Goal: Communication & Community: Answer question/provide support

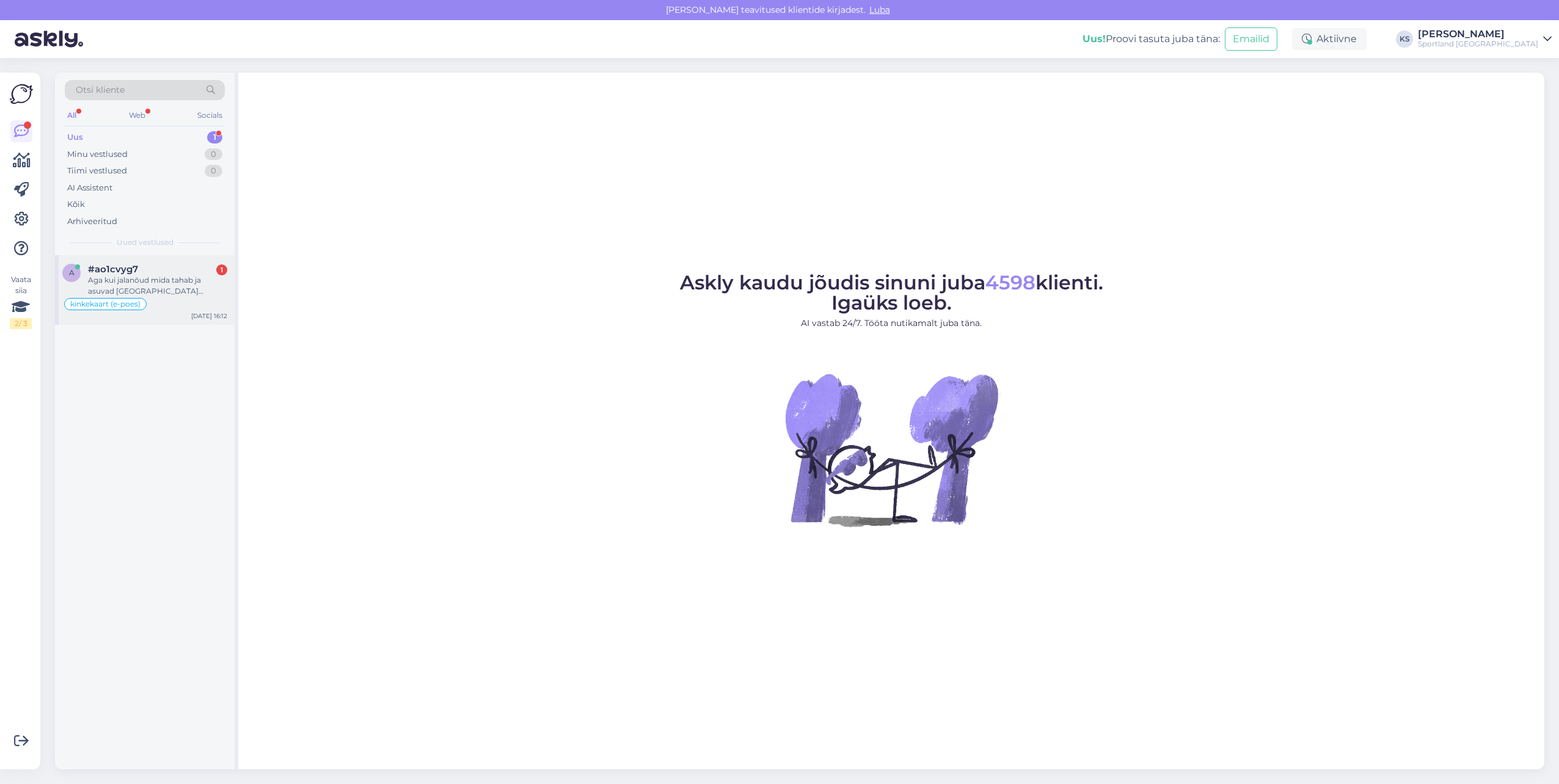
click at [166, 294] on div "Aga kui jalanõud mida tahab ja asuvad [GEOGRAPHIC_DATA] [PERSON_NAME] [GEOGRAPH…" at bounding box center [158, 286] width 139 height 22
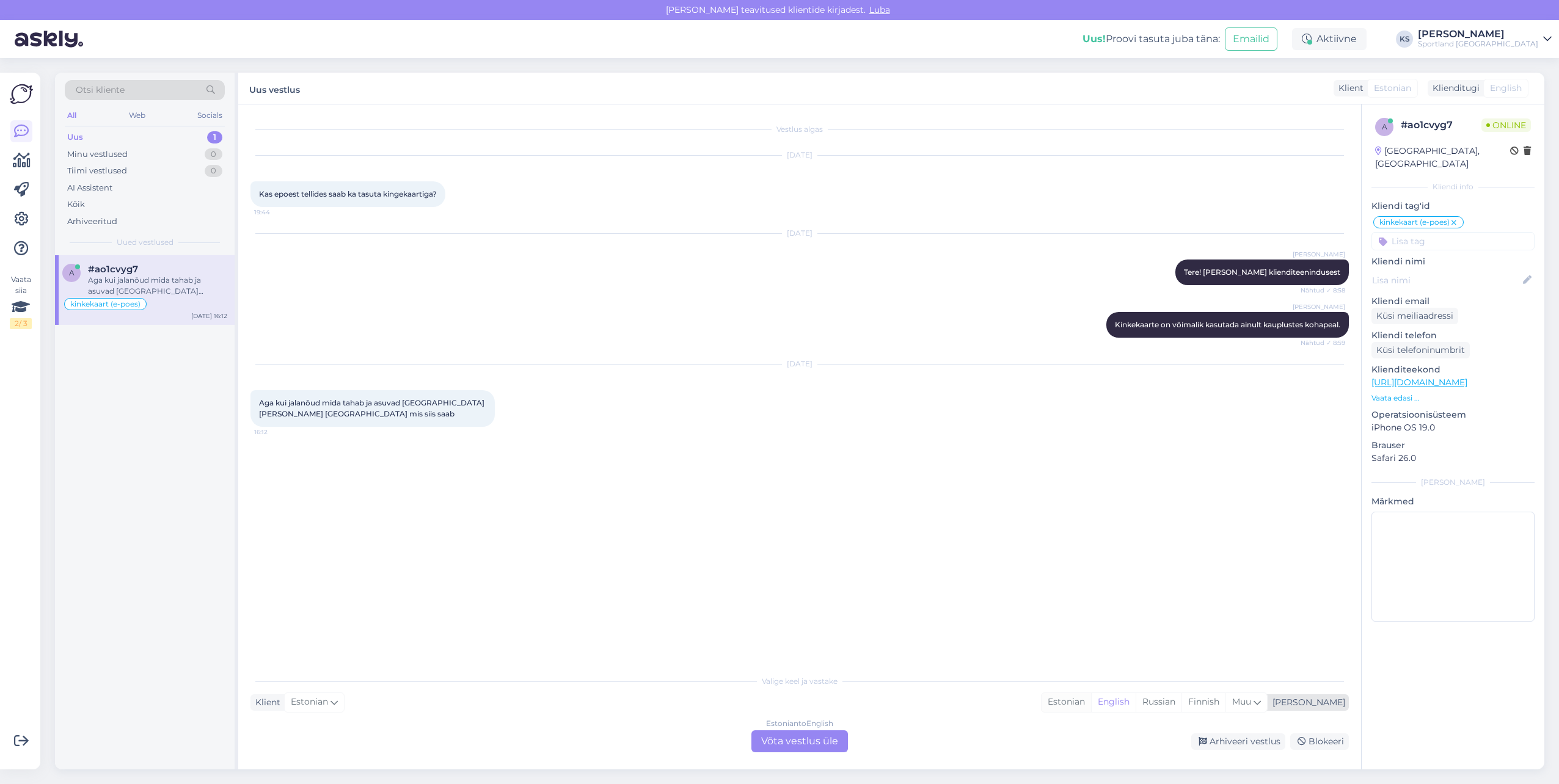
click at [1091, 702] on div "Estonian" at bounding box center [1066, 702] width 50 height 18
click at [824, 738] on div "Estonian to Estonian Võta vestlus üle" at bounding box center [799, 741] width 97 height 22
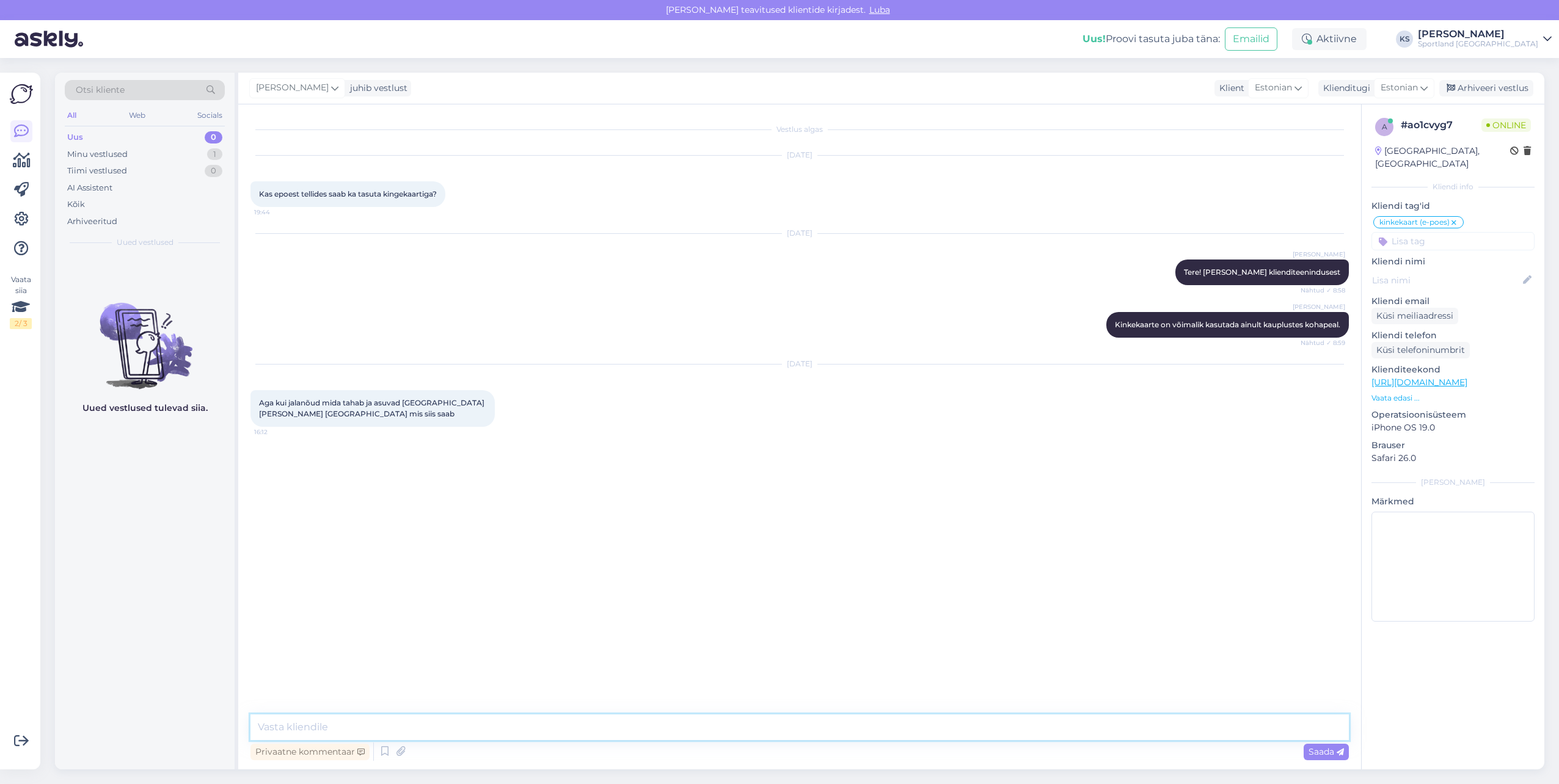
click at [846, 736] on textarea at bounding box center [799, 727] width 1098 height 26
type textarea "Tere õhtust!"
click at [390, 734] on textarea at bounding box center [799, 727] width 1098 height 26
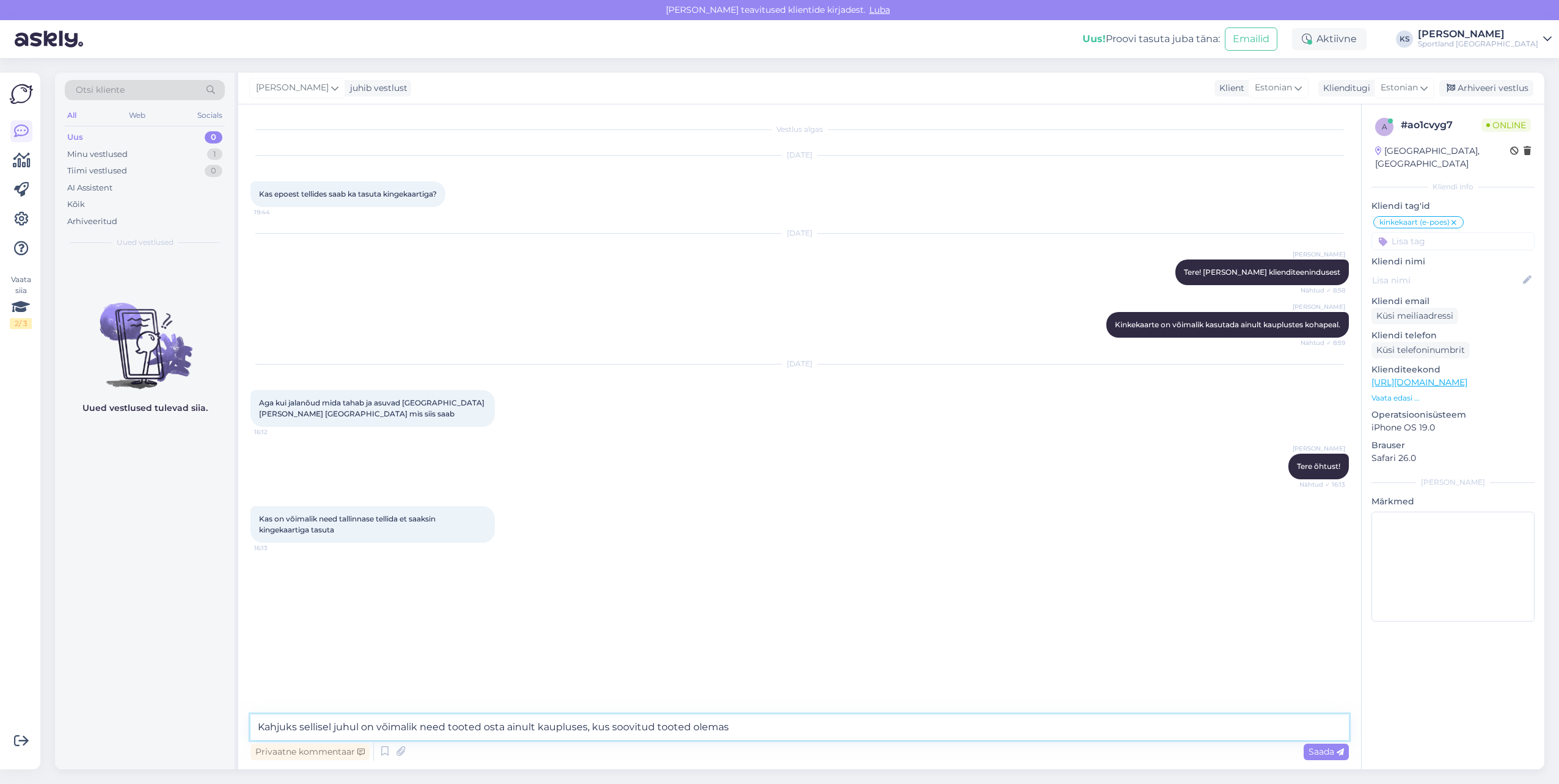
type textarea "Kahjuks sellisel juhul on võimalik need tooted osta ainult kaupluses, kus soovi…"
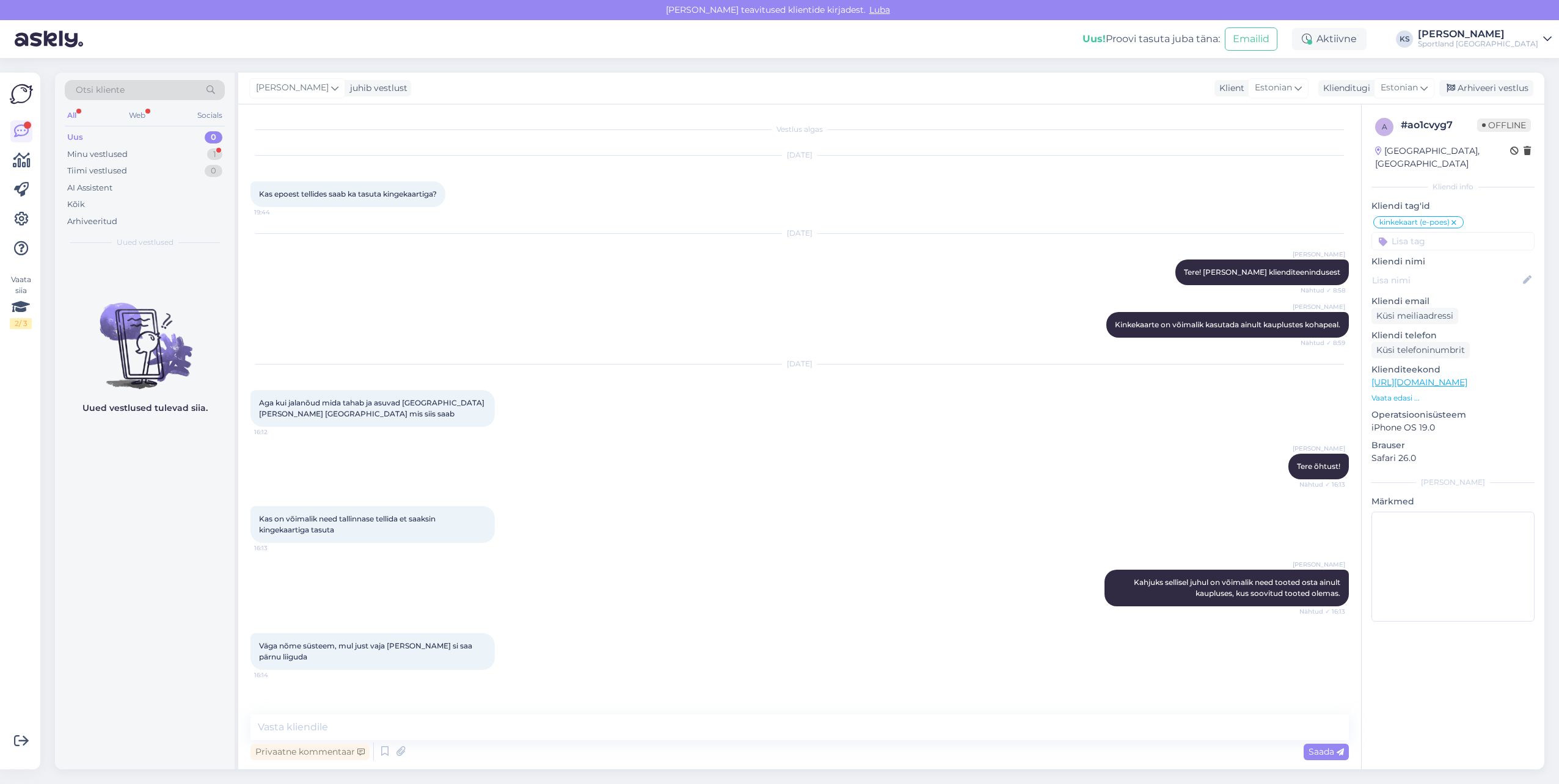
click at [553, 642] on div "Väga nõme süsteem, mul just vaja [PERSON_NAME] si saa pärnu liiguda 16:14" at bounding box center [799, 651] width 1098 height 64
click at [461, 722] on textarea at bounding box center [799, 727] width 1098 height 26
click at [392, 723] on textarea at bounding box center [799, 727] width 1098 height 26
type textarea "Kahjuks me [PERSON_NAME] tooted kaupluste vahel."
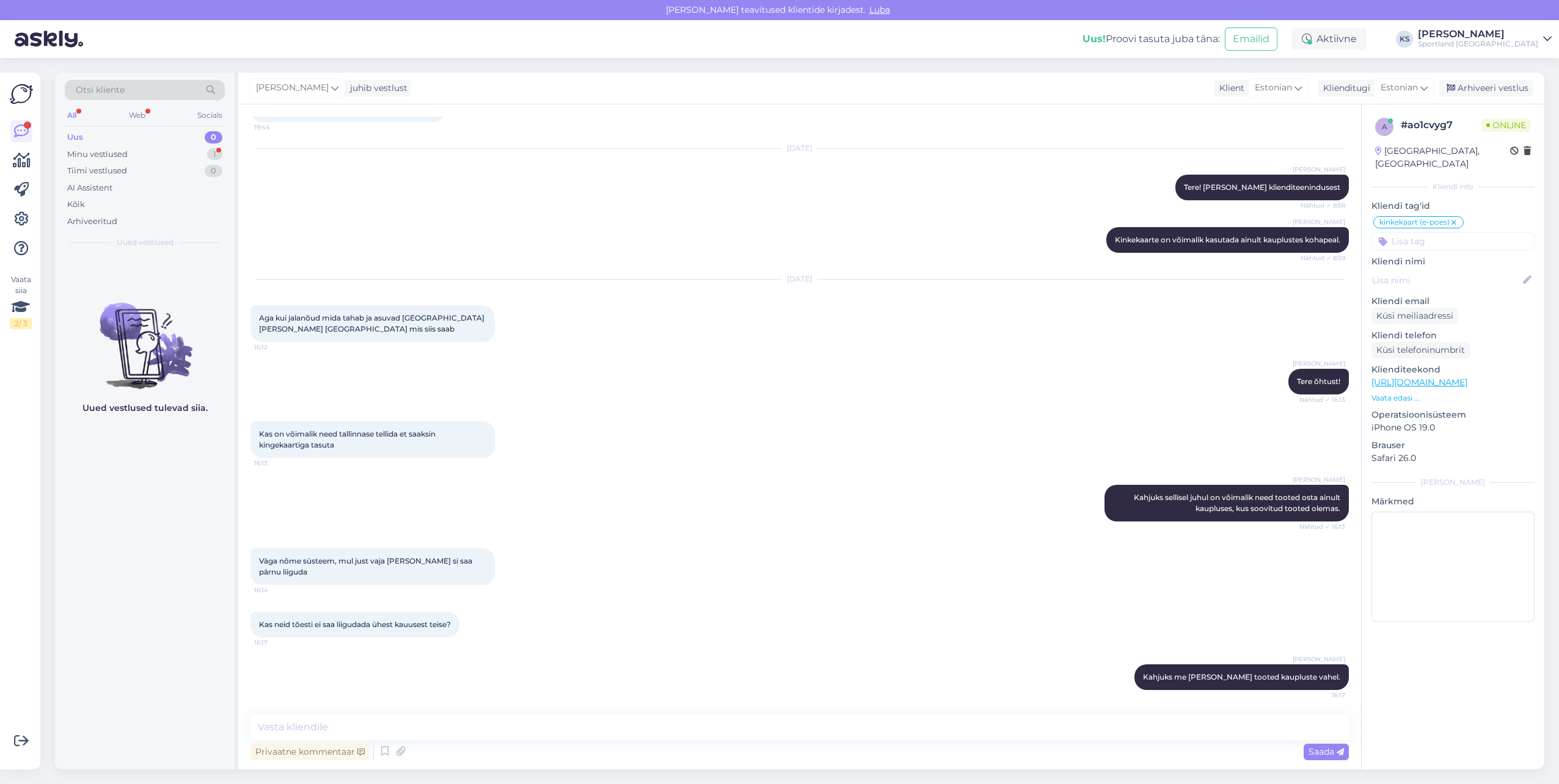
click at [1402, 232] on input at bounding box center [1453, 241] width 163 height 18
type input "kaupade"
click at [1457, 270] on span "Kaupade liigutamine" at bounding box center [1453, 273] width 77 height 7
click at [193, 157] on div "Minu vestlused 1" at bounding box center [145, 155] width 160 height 17
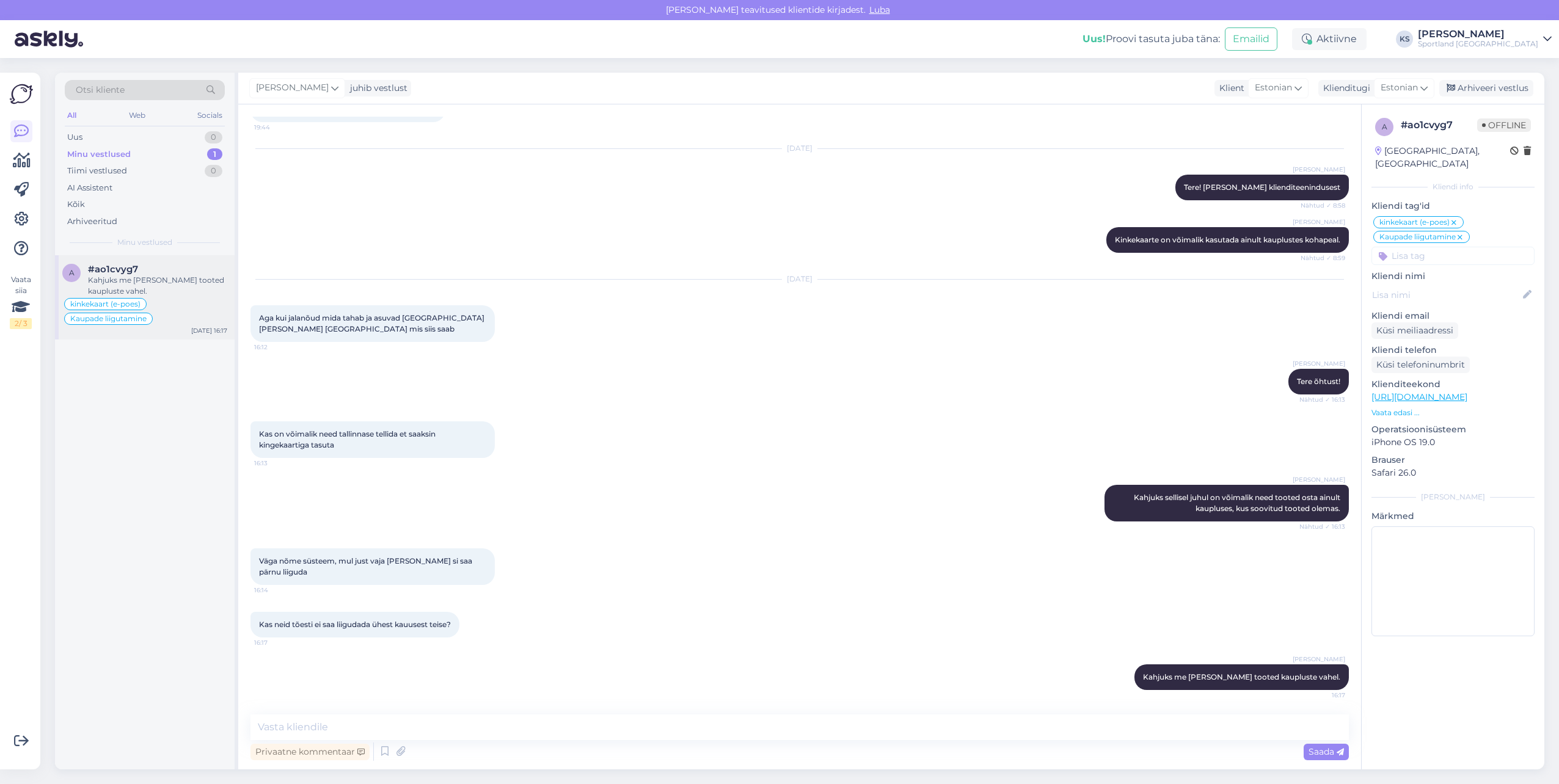
click at [209, 329] on div "[DATE] 16:17" at bounding box center [209, 330] width 36 height 9
click at [1251, 182] on span "Tere! [PERSON_NAME] klienditeenindusest" at bounding box center [1261, 187] width 157 height 9
copy div "Tere! [PERSON_NAME] klienditeenindusest Nähtud ✓ 8:58"
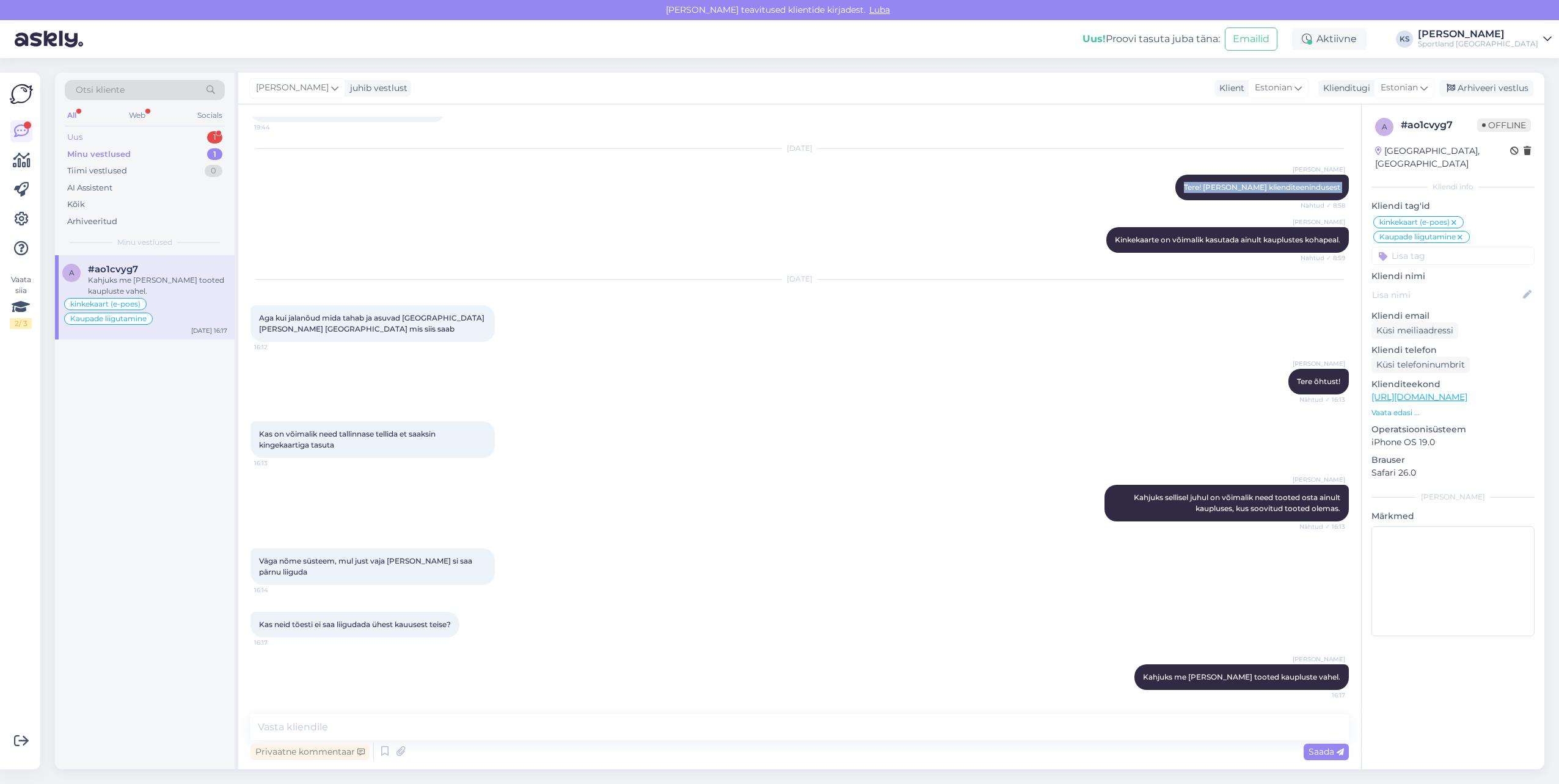
click at [195, 132] on div "Uus 1" at bounding box center [145, 137] width 160 height 17
click at [154, 283] on div "Tere, hakkasin alles nüüd lugema, et kui pakid tulevad eraldi saadetistena siis…" at bounding box center [158, 286] width 139 height 22
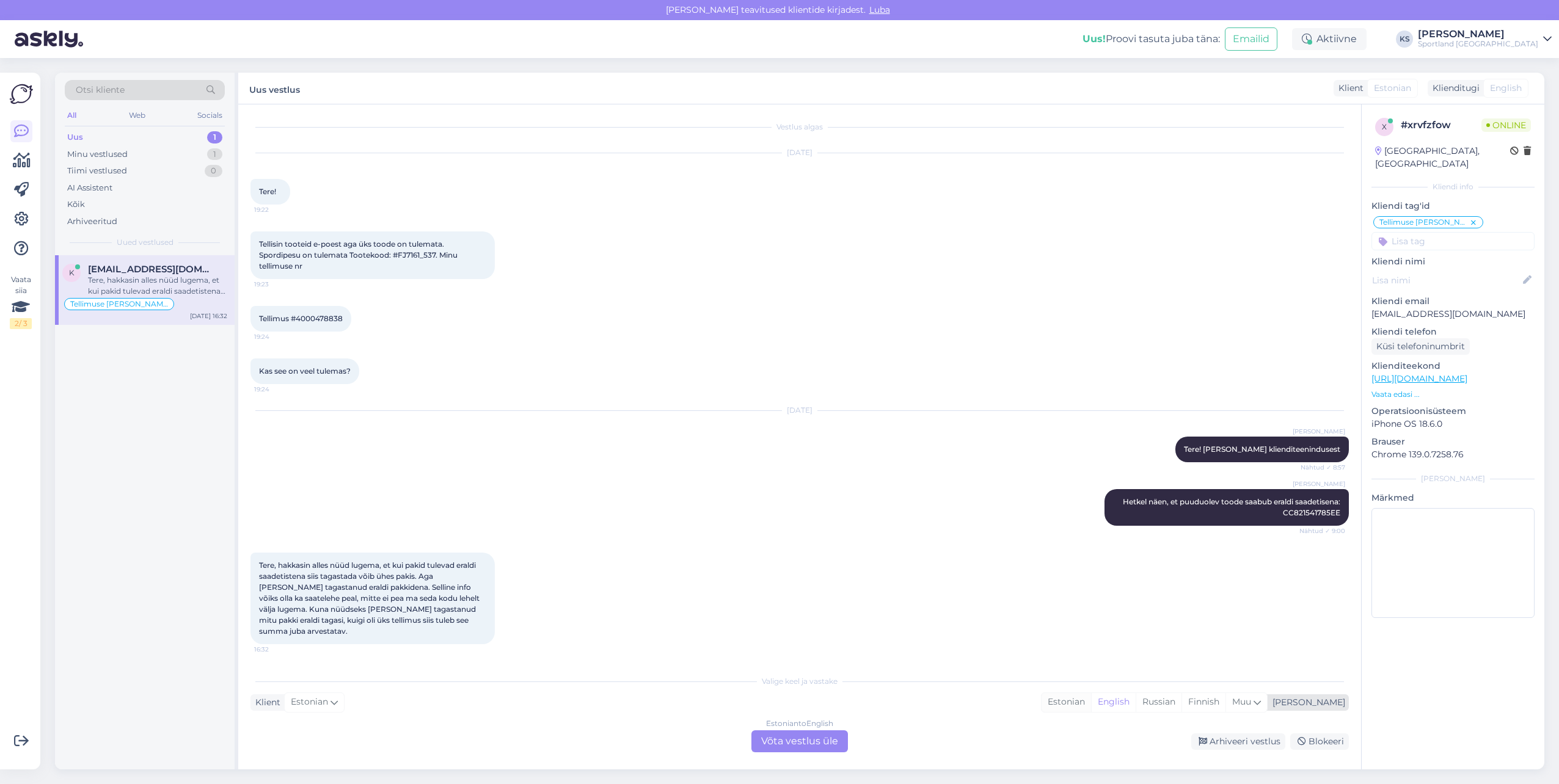
click at [1091, 695] on div "Estonian" at bounding box center [1066, 702] width 50 height 18
click at [823, 736] on div "Estonian to Estonian Võta vestlus üle" at bounding box center [799, 741] width 97 height 22
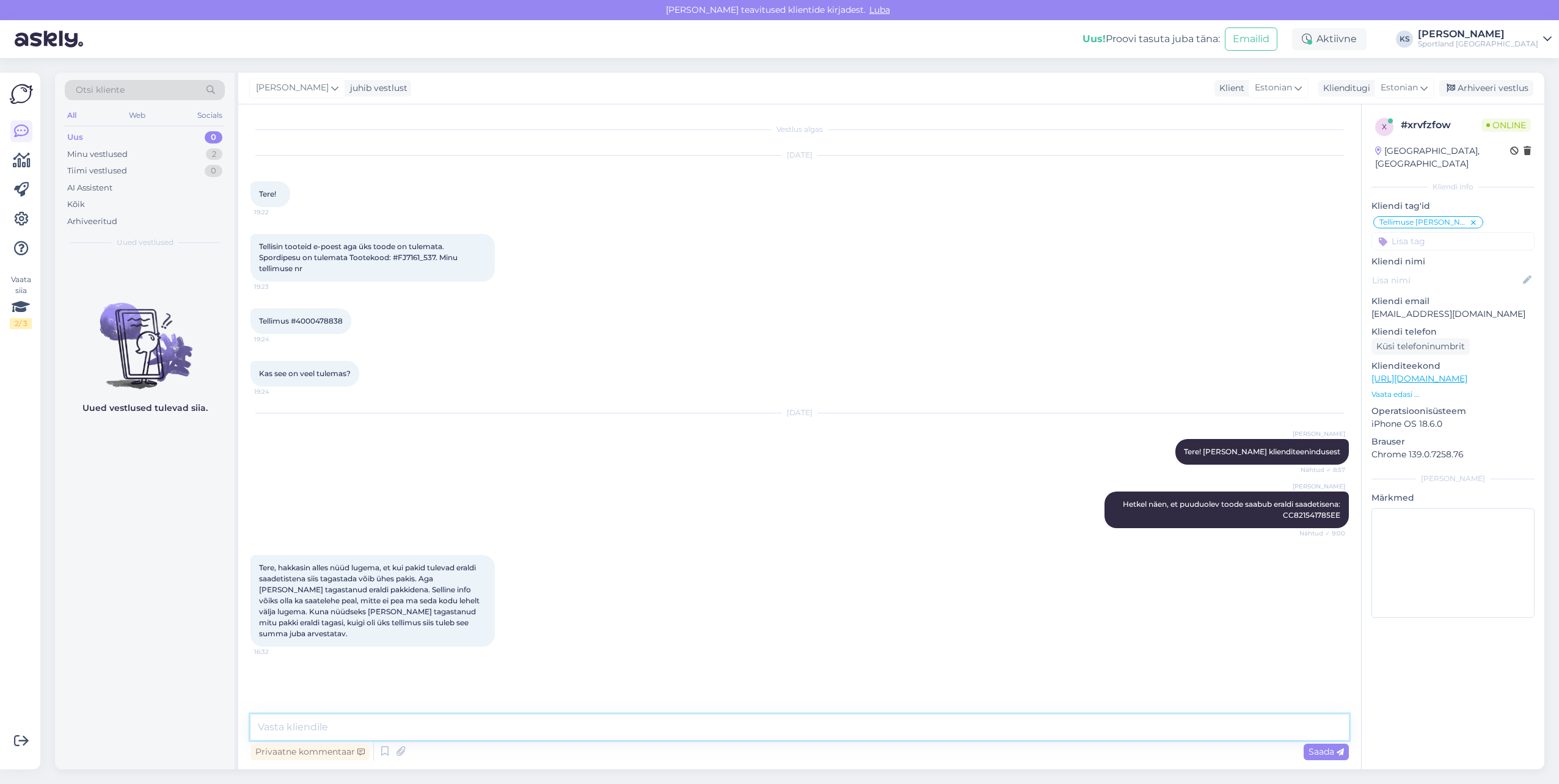
click at [827, 734] on textarea at bounding box center [799, 727] width 1098 height 26
paste textarea "Tere! [PERSON_NAME] klienditeenindusest"
type textarea "Tere! [PERSON_NAME] klienditeenindusest"
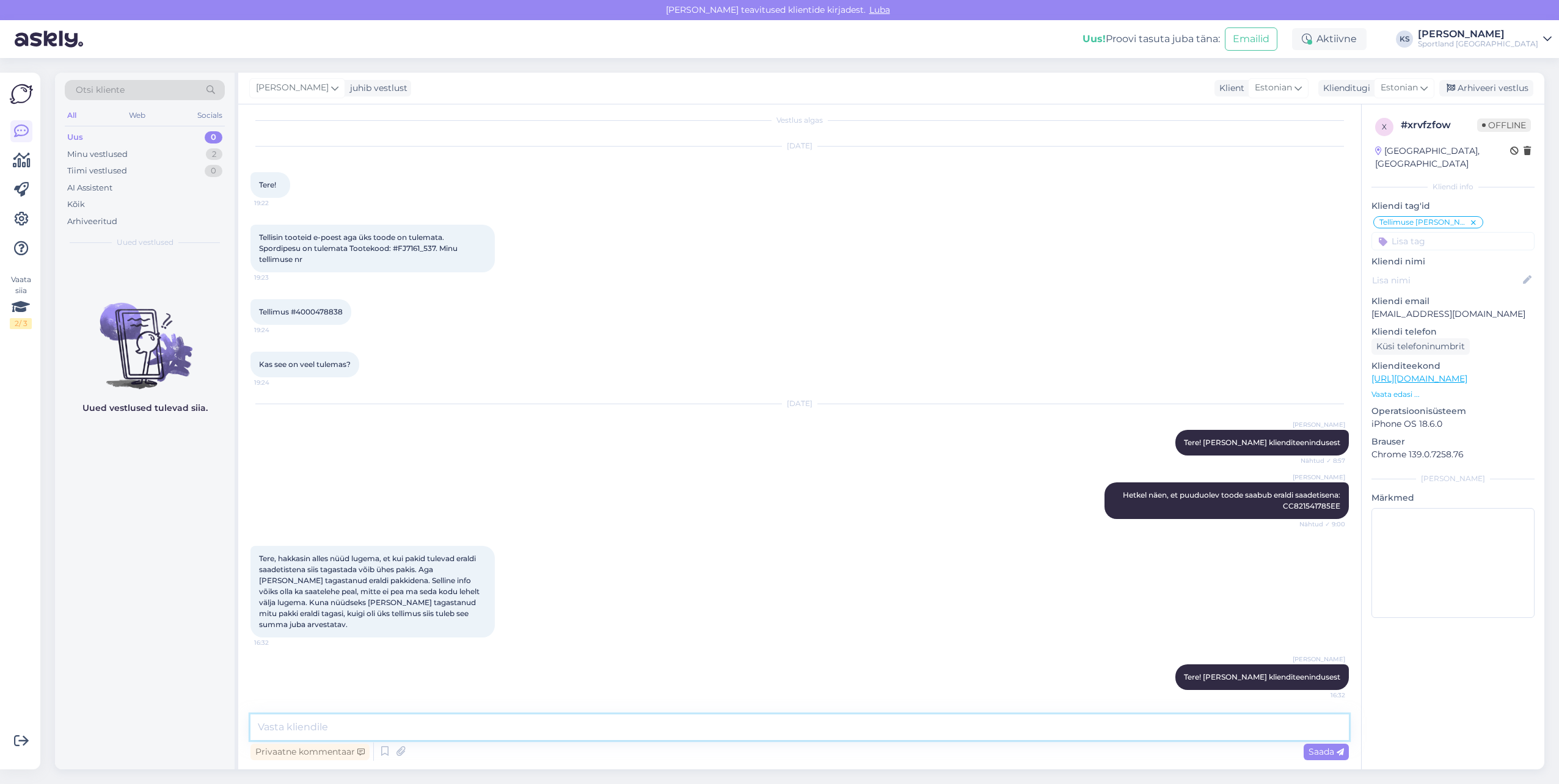
click at [495, 732] on textarea at bounding box center [799, 727] width 1098 height 26
click at [569, 736] on textarea at bounding box center [799, 727] width 1098 height 26
click at [454, 716] on textarea at bounding box center [799, 727] width 1098 height 26
type textarea "K"
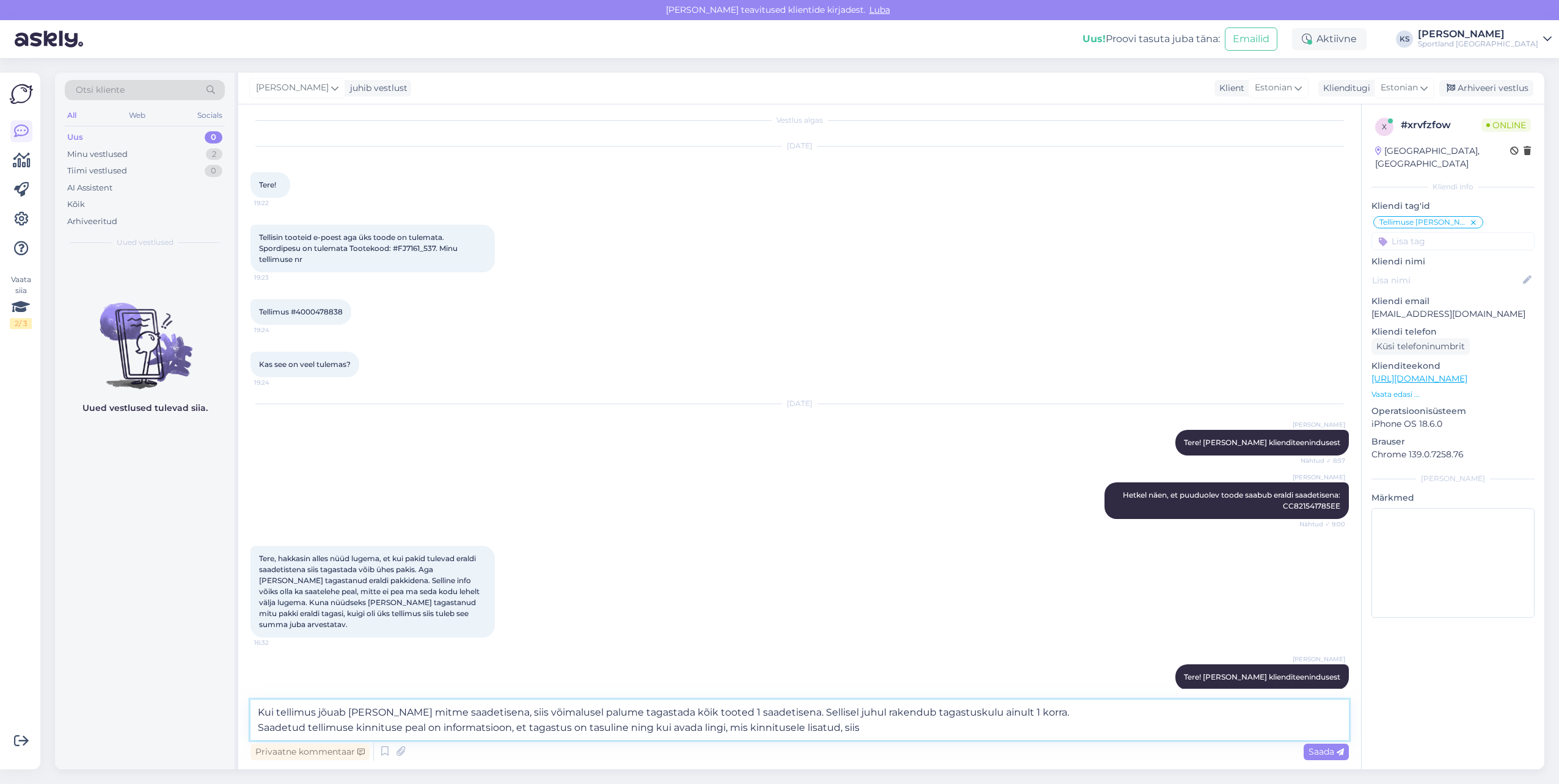
click at [866, 727] on textarea "Kui tellimus jõuab [PERSON_NAME] mitme saadetisena, siis võimalusel palume taga…" at bounding box center [799, 720] width 1098 height 41
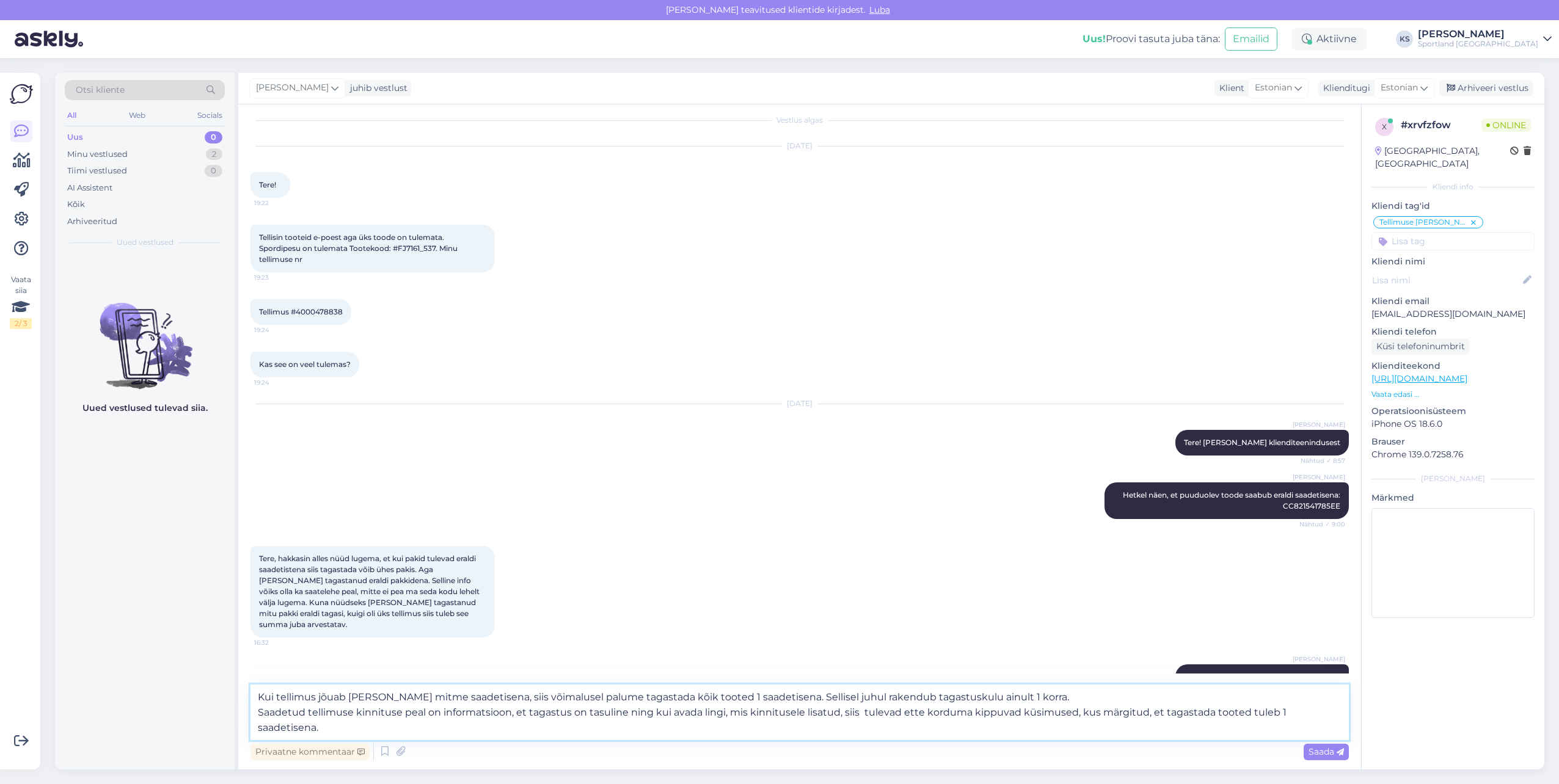
scroll to position [39, 0]
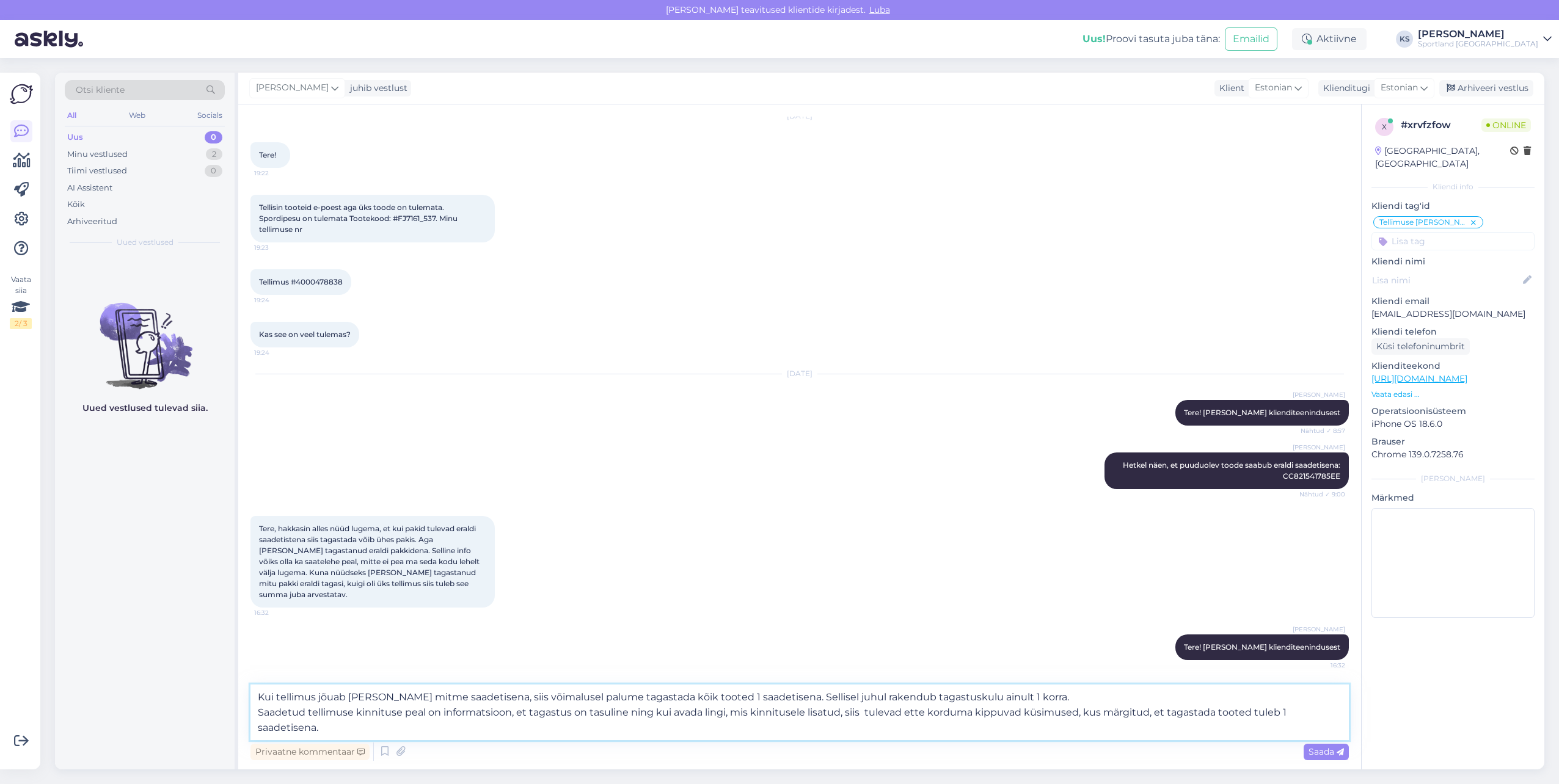
drag, startPoint x: 327, startPoint y: 725, endPoint x: 227, endPoint y: 675, distance: 111.8
click at [227, 675] on div "Otsi kliente All Web Socials Uus 0 Minu vestlused 2 Tiimi vestlused 0 AI Assist…" at bounding box center [799, 421] width 1489 height 697
paste textarea "liendini mitme saadetisena, palume võimalusel tagastada kõik tooted ühes saadet…"
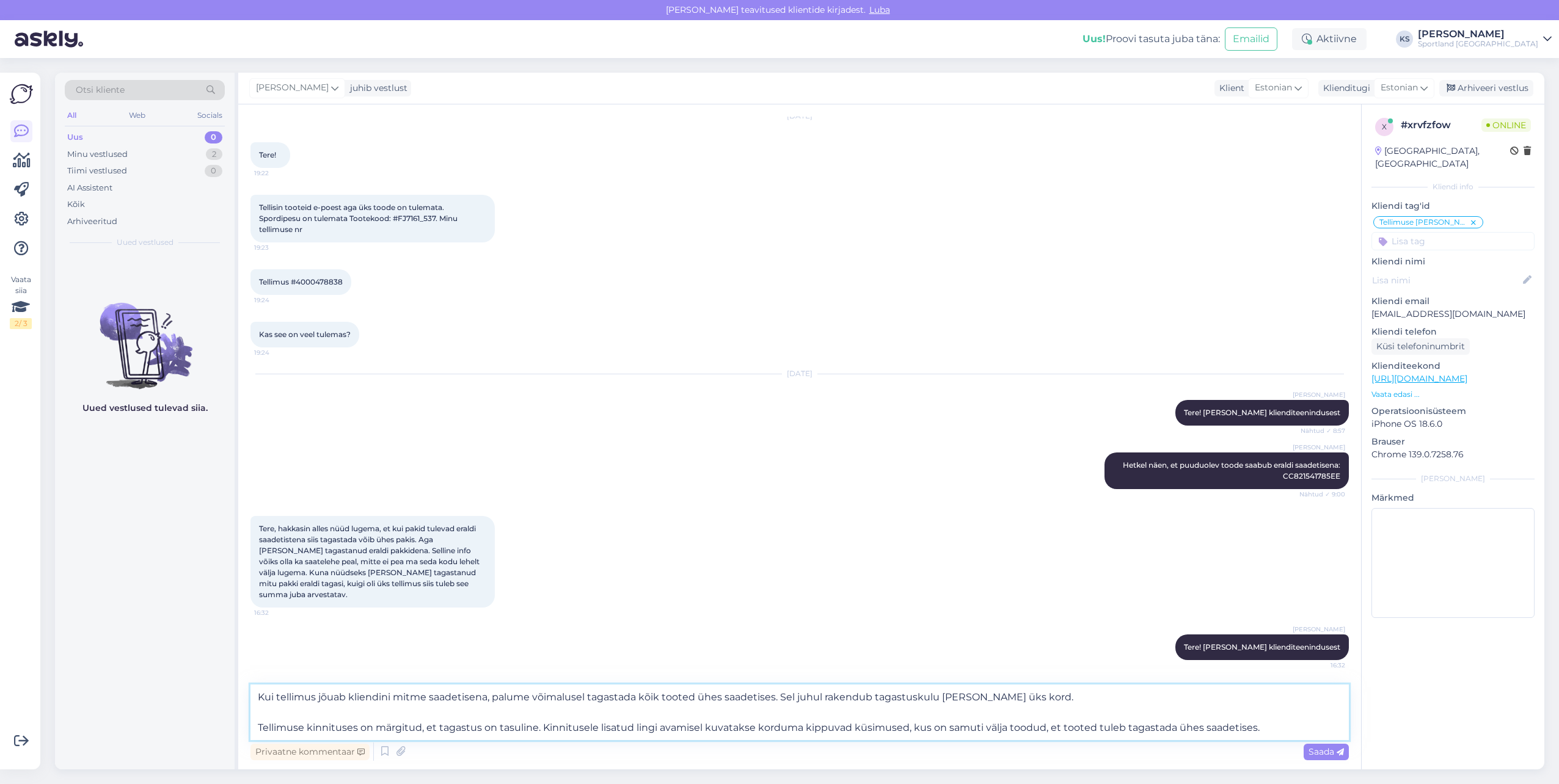
click at [332, 718] on textarea "Kui tellimus jõuab kliendini mitme saadetisena, palume võimalusel tagastada kõi…" at bounding box center [799, 712] width 1098 height 55
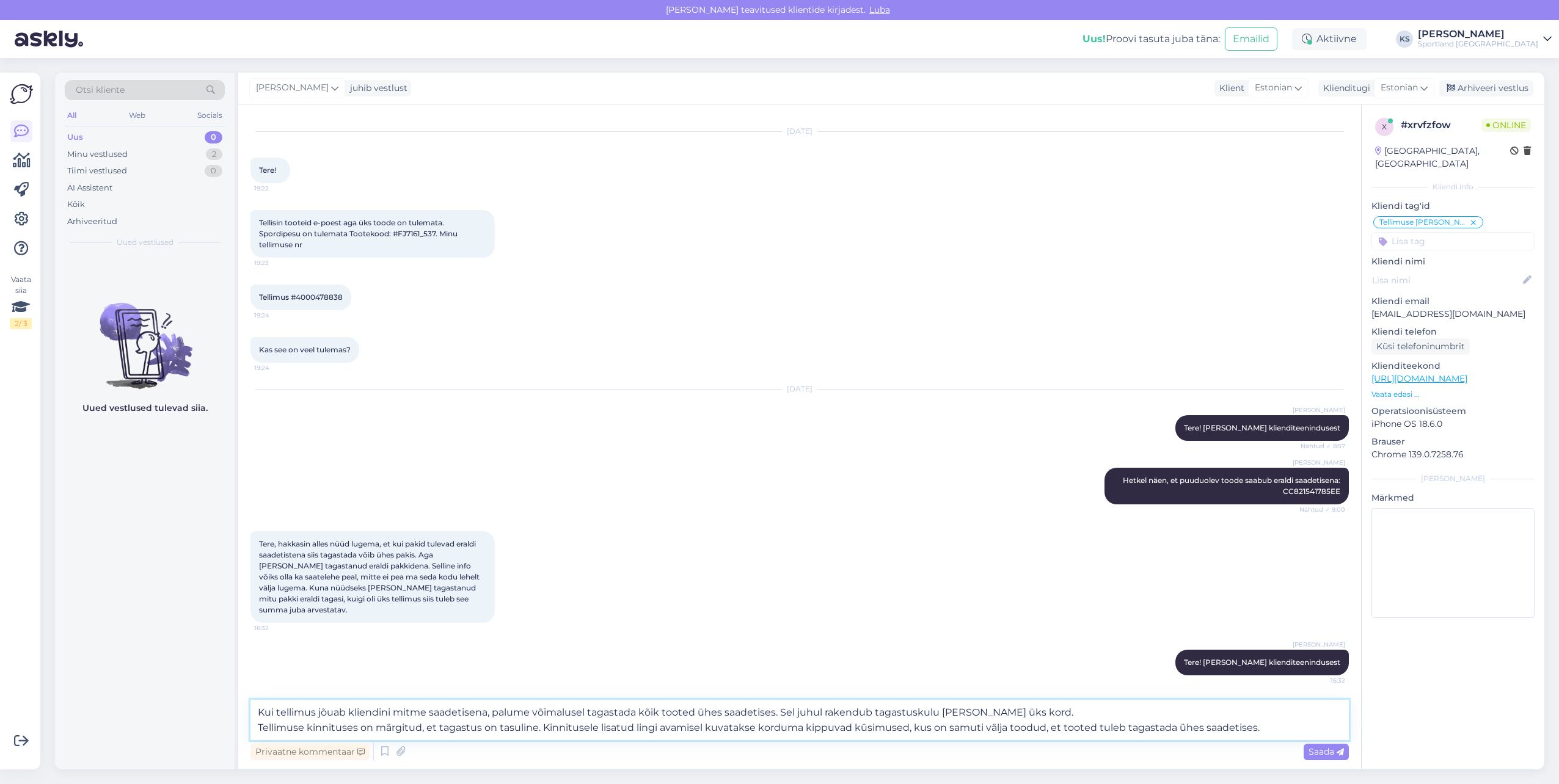
scroll to position [24, 0]
click at [1261, 729] on textarea "Kui tellimus jõuab kliendini mitme saadetisena, palume võimalusel tagastada kõi…" at bounding box center [799, 720] width 1098 height 41
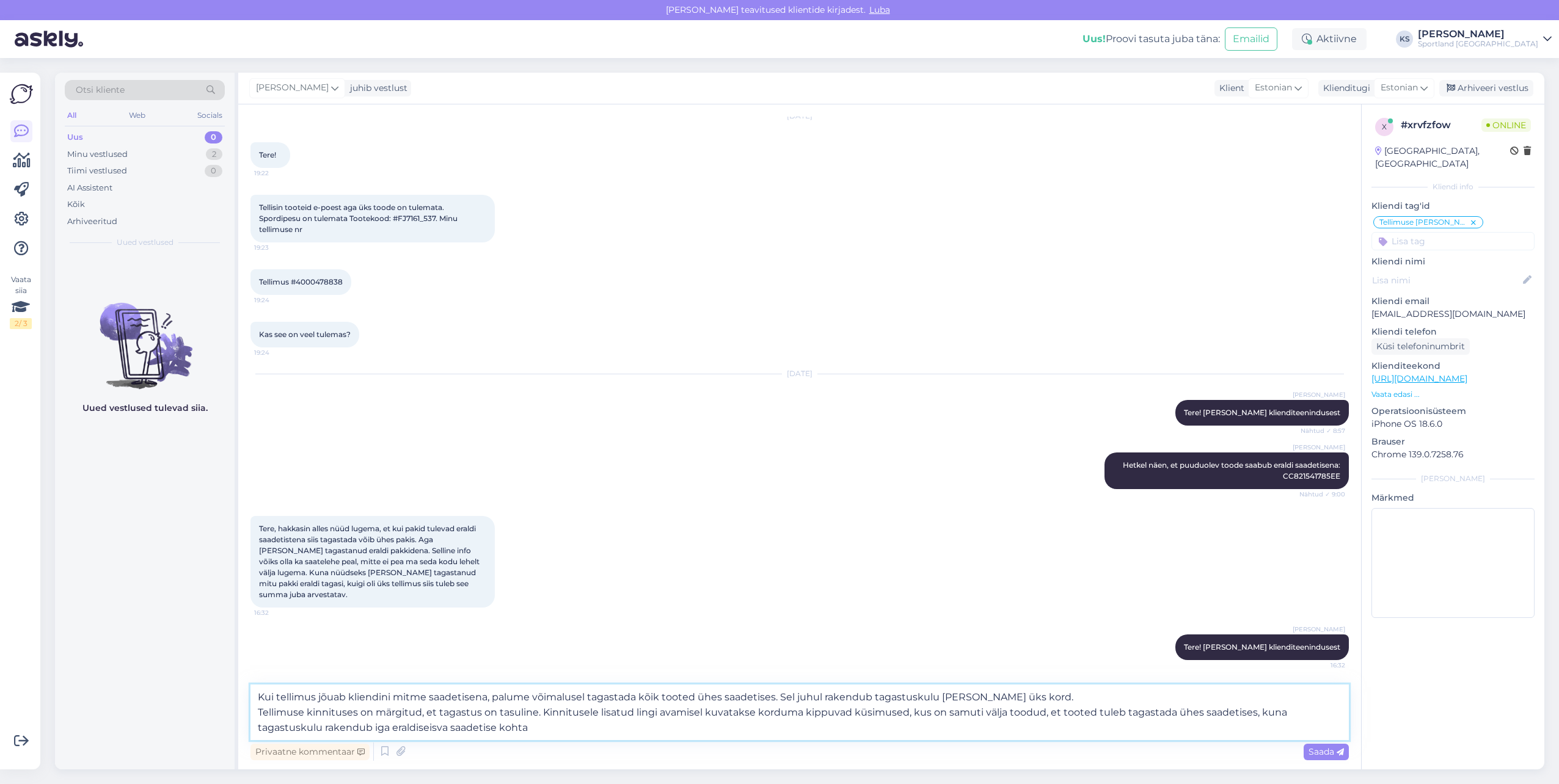
type textarea "Kui tellimus jõuab kliendini mitme saadetisena, palume võimalusel tagastada kõi…"
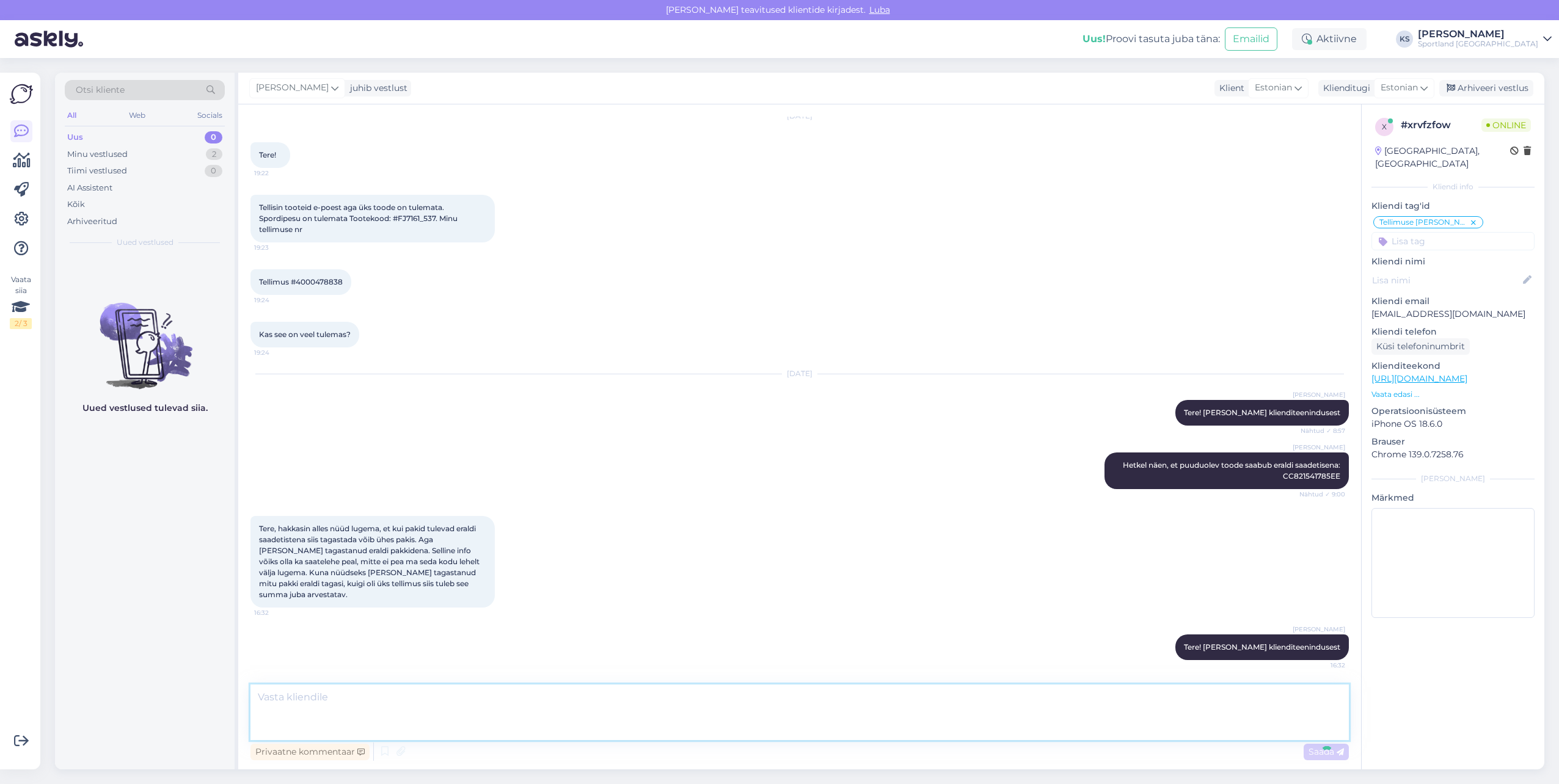
scroll to position [139, 0]
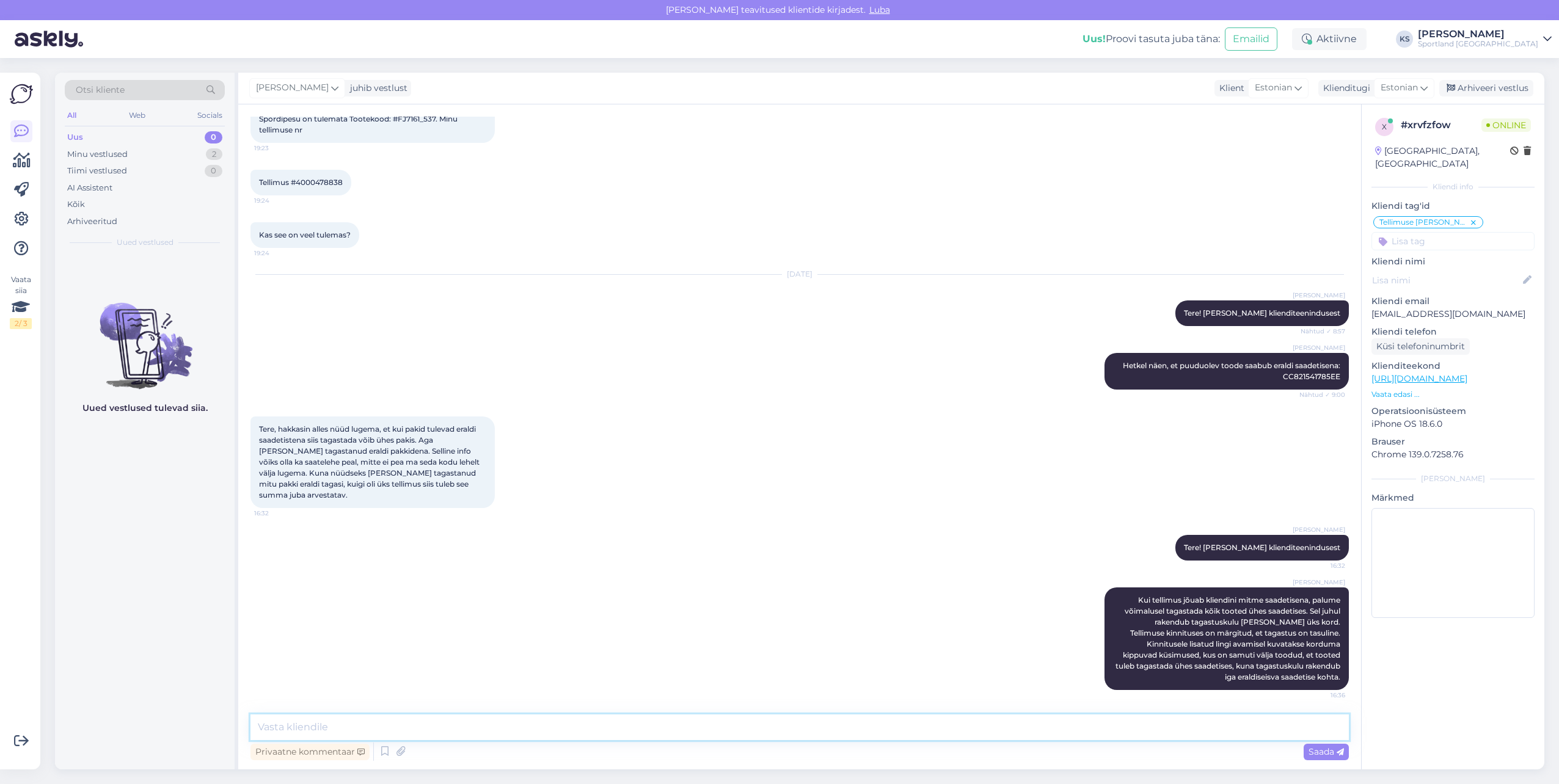
drag, startPoint x: 903, startPoint y: 732, endPoint x: 1470, endPoint y: 642, distance: 574.1
click at [904, 732] on textarea at bounding box center [799, 727] width 1098 height 26
type textarea "V"
drag, startPoint x: 196, startPoint y: 155, endPoint x: 193, endPoint y: 212, distance: 57.1
click at [196, 155] on div "Minu vestlused 2" at bounding box center [145, 155] width 160 height 17
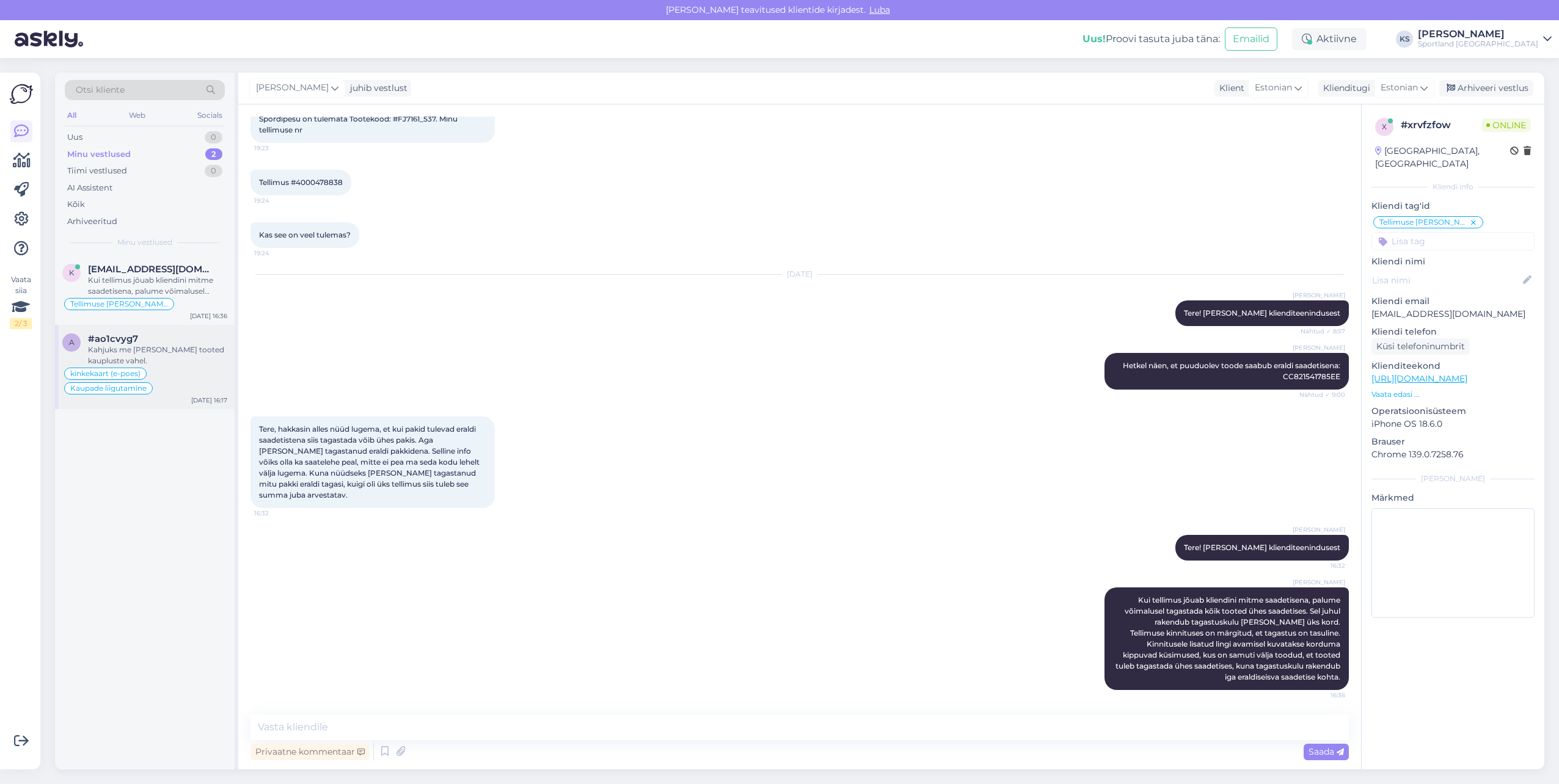
click at [169, 350] on div "Kahjuks me [PERSON_NAME] tooted kaupluste vahel." at bounding box center [158, 356] width 139 height 22
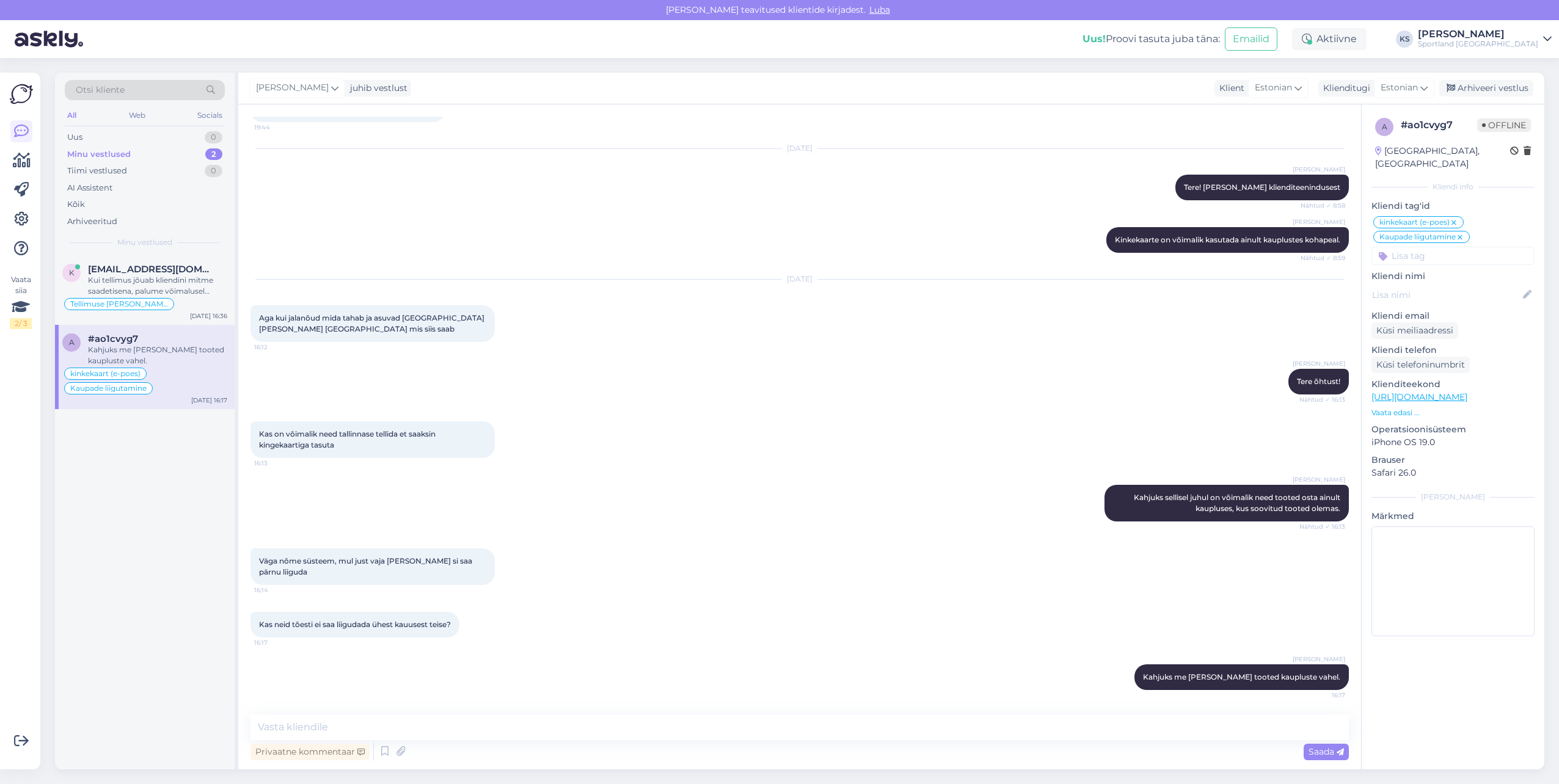
scroll to position [96, 0]
click at [1473, 88] on div "Arhiveeri vestlus" at bounding box center [1486, 88] width 94 height 17
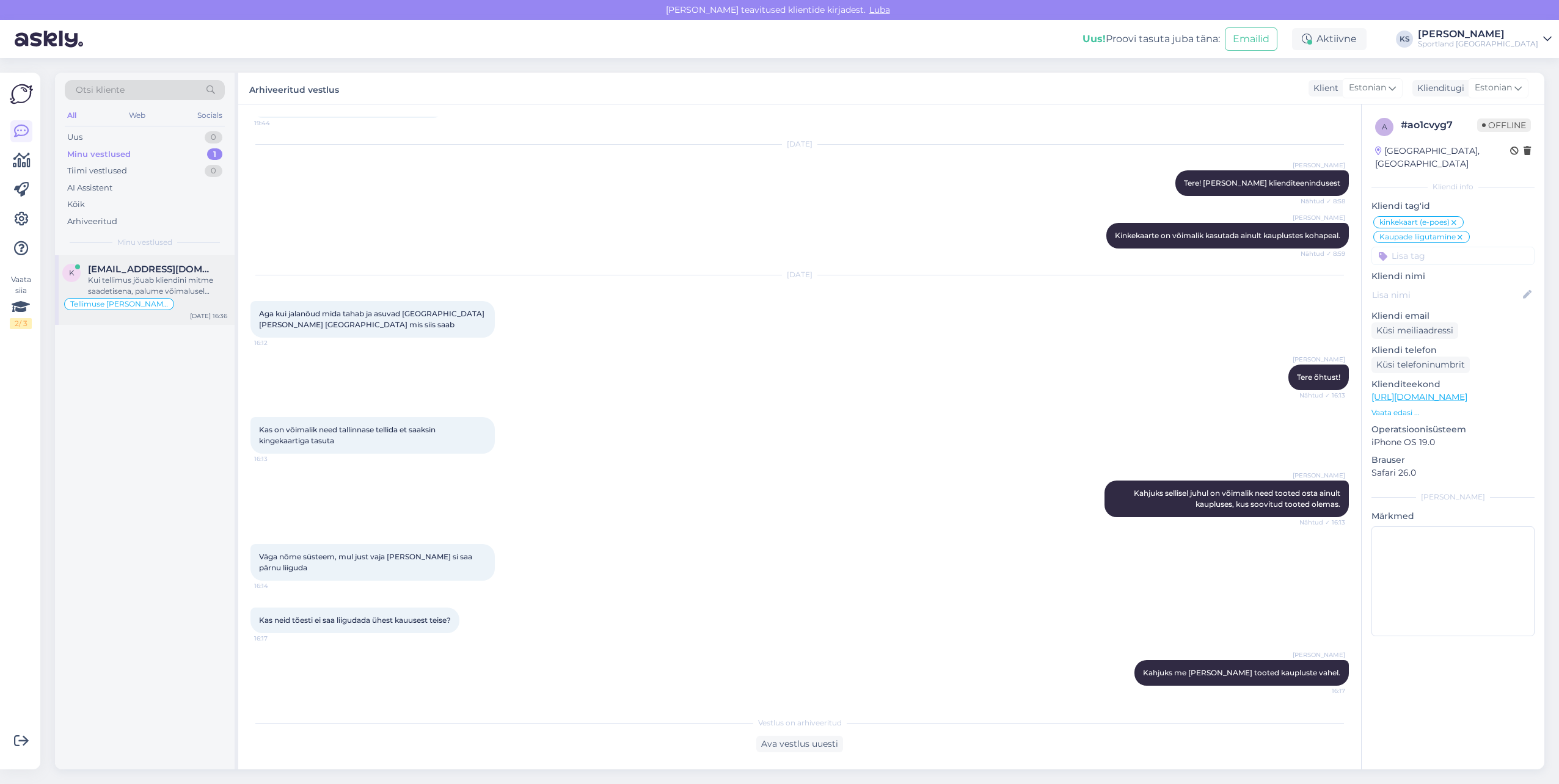
click at [202, 291] on div "Kui tellimus jõuab kliendini mitme saadetisena, palume võimalusel tagastada kõi…" at bounding box center [158, 286] width 139 height 22
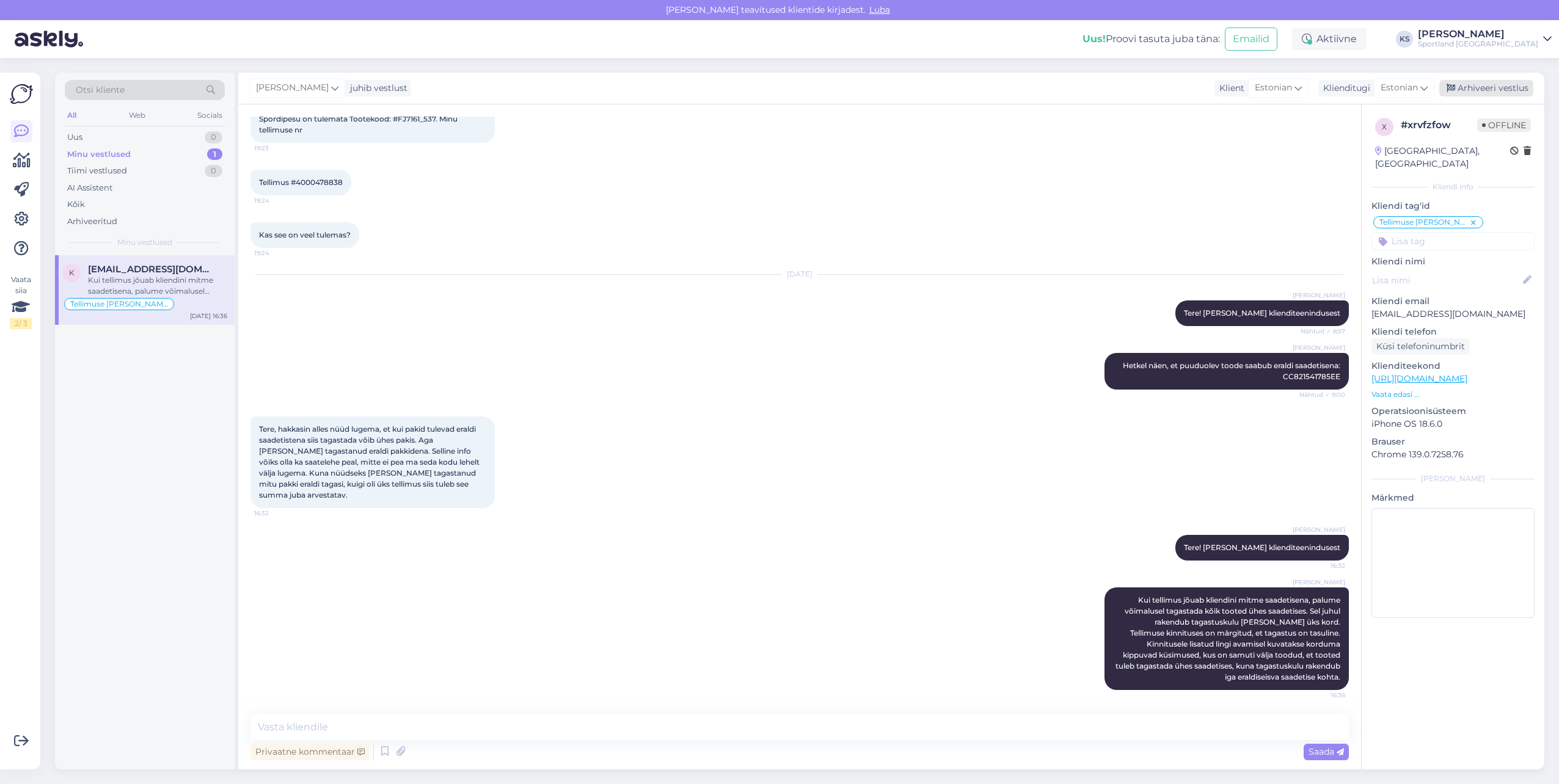
click at [1514, 90] on div "Arhiveeri vestlus" at bounding box center [1486, 88] width 94 height 17
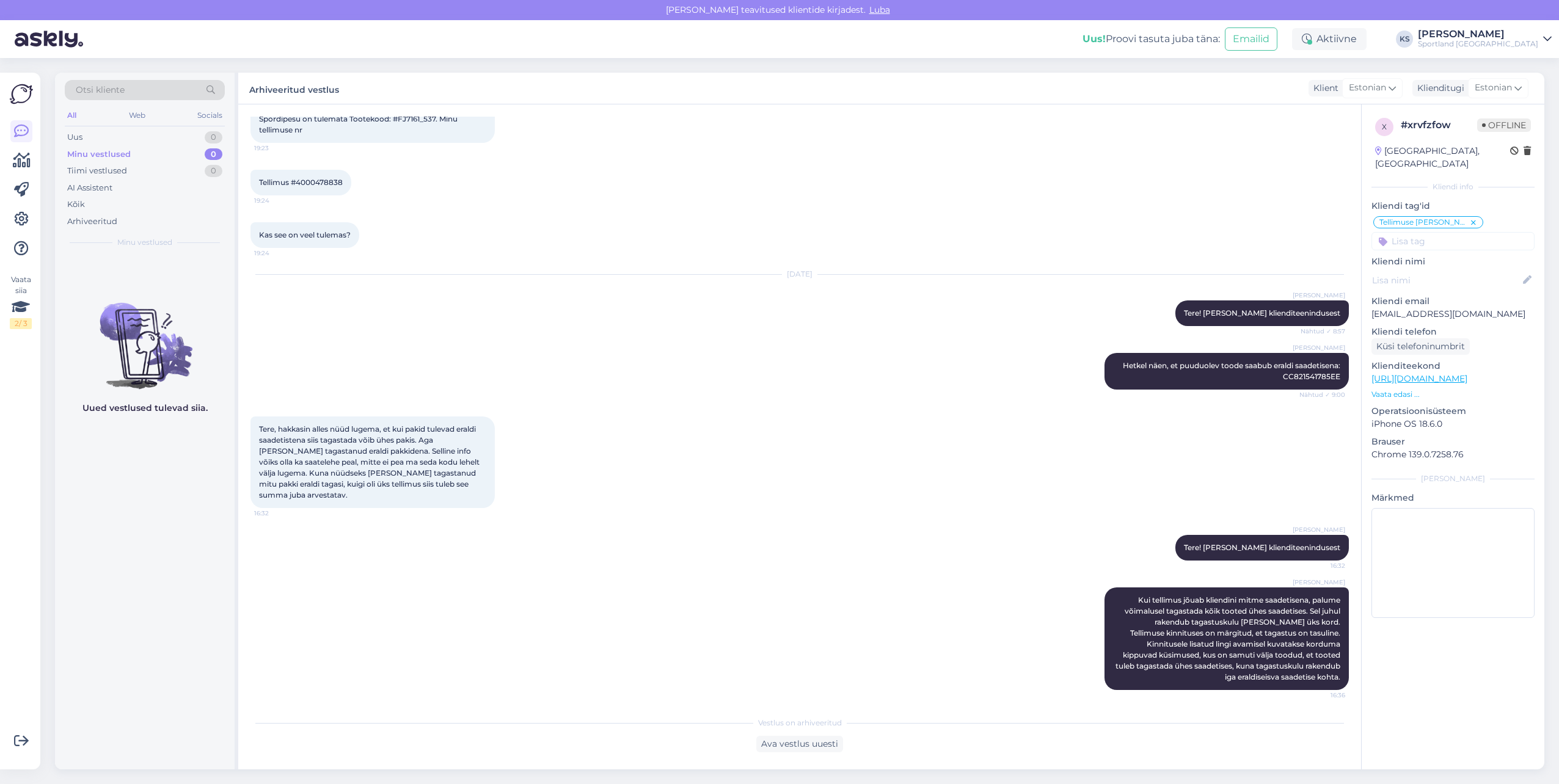
scroll to position [143, 0]
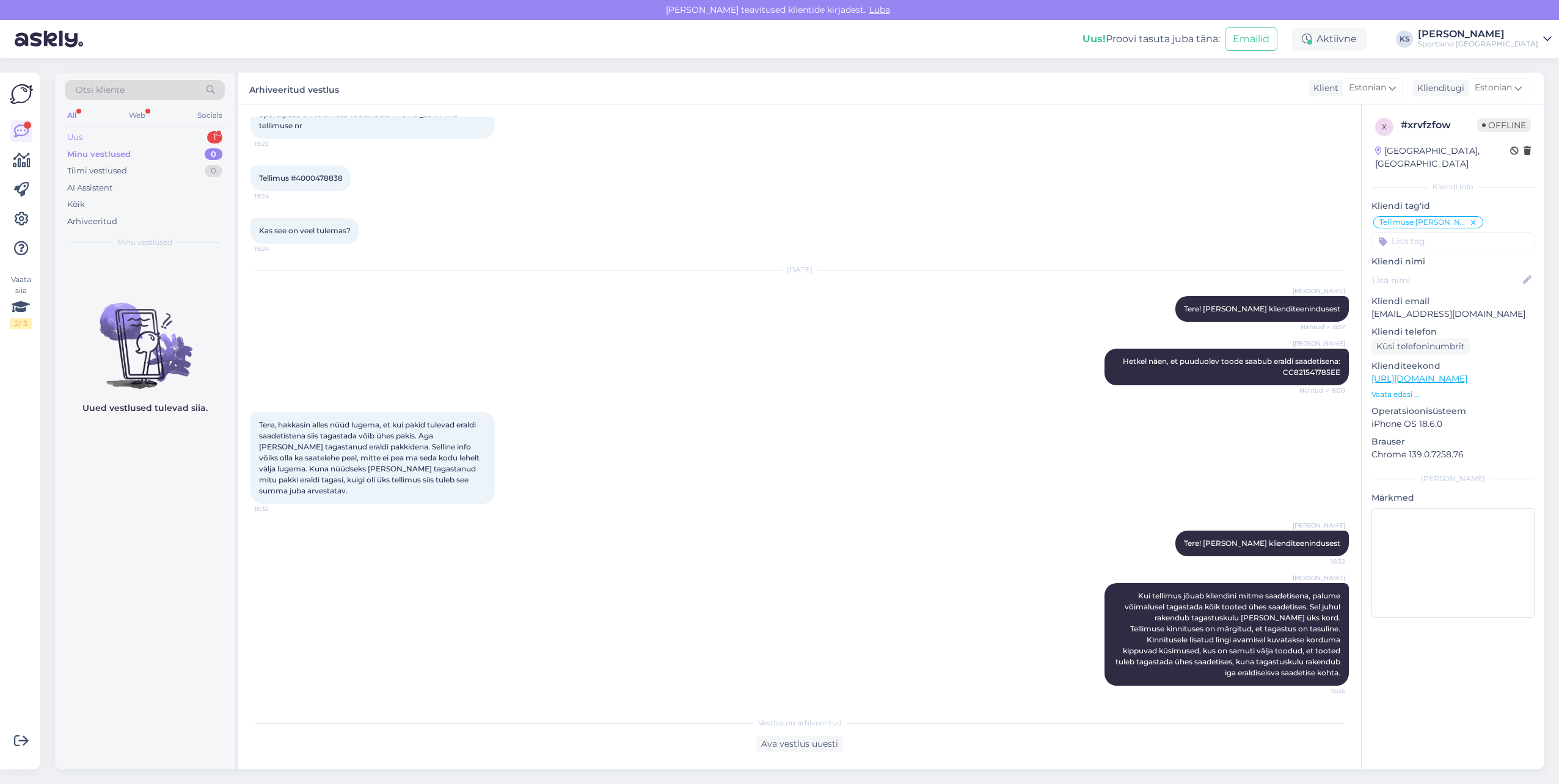
click at [201, 139] on div "Uus 1" at bounding box center [145, 137] width 160 height 17
click at [30, 157] on icon at bounding box center [21, 160] width 17 height 15
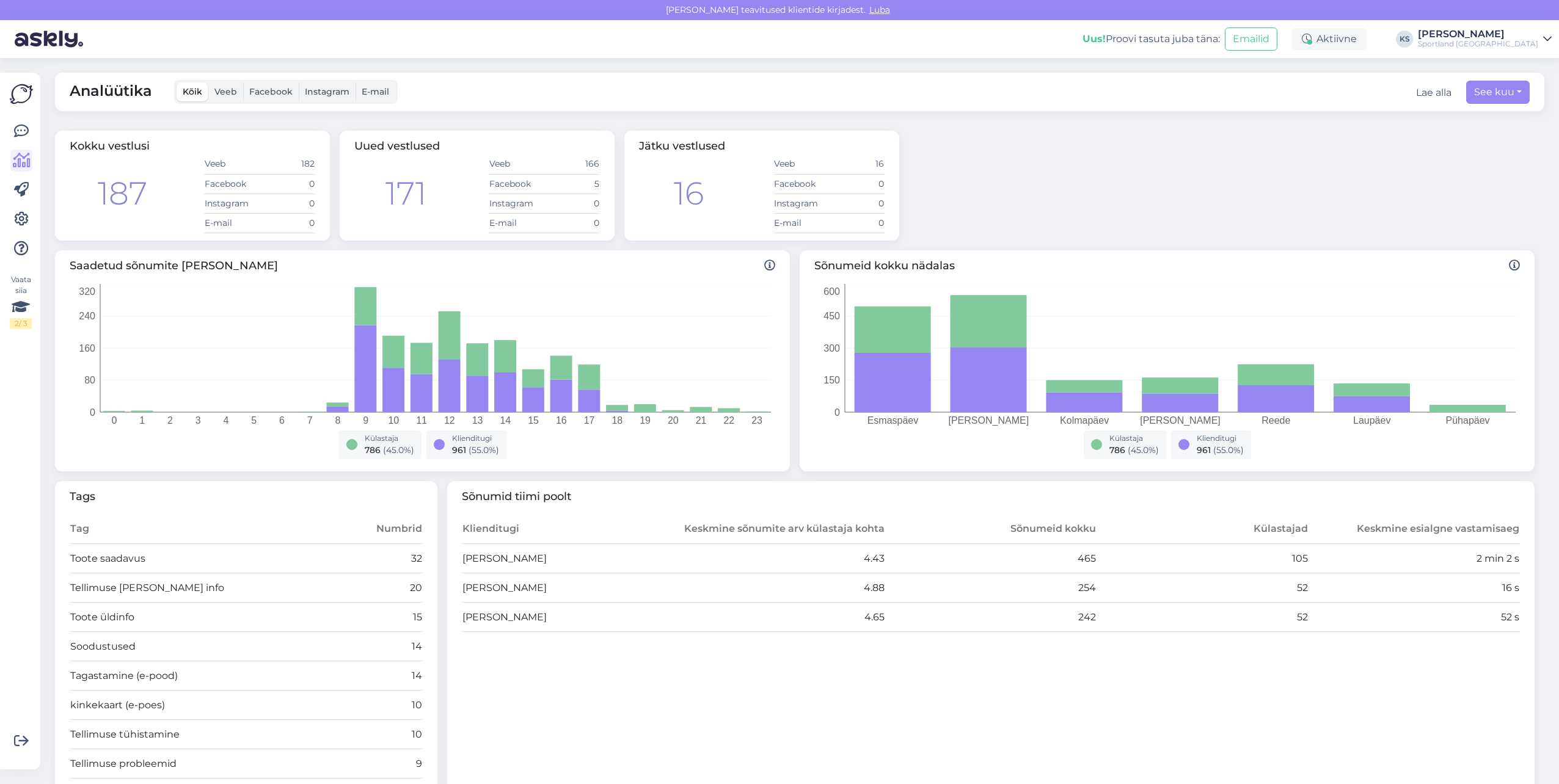
click at [1491, 41] on div "Sportland [GEOGRAPHIC_DATA]" at bounding box center [1478, 44] width 120 height 10
click at [1522, 90] on button "Ava" at bounding box center [1528, 94] width 27 height 19
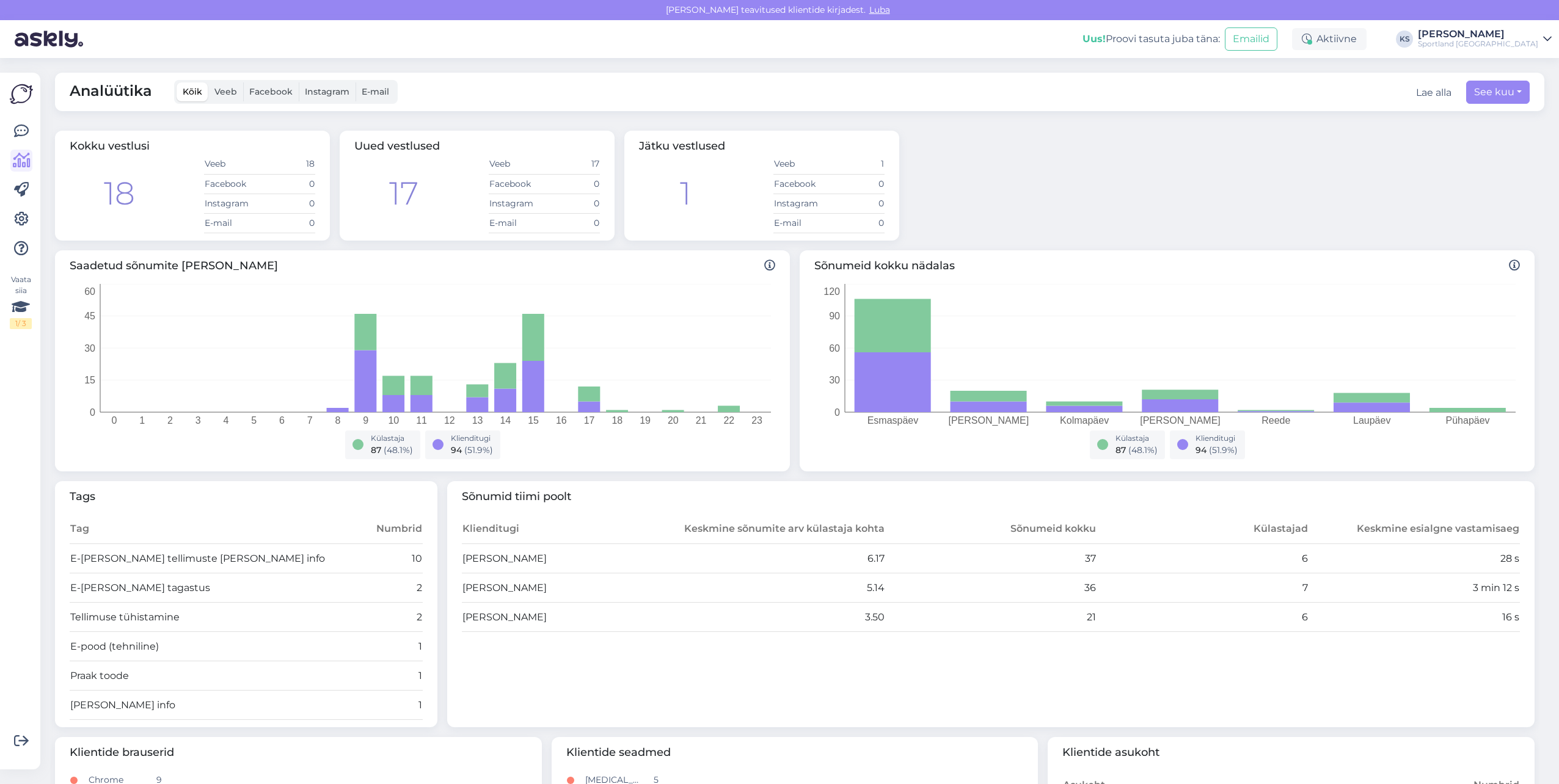
click at [1511, 39] on div "[PERSON_NAME]" at bounding box center [1478, 34] width 120 height 10
click at [1523, 72] on button "Ava" at bounding box center [1528, 68] width 27 height 19
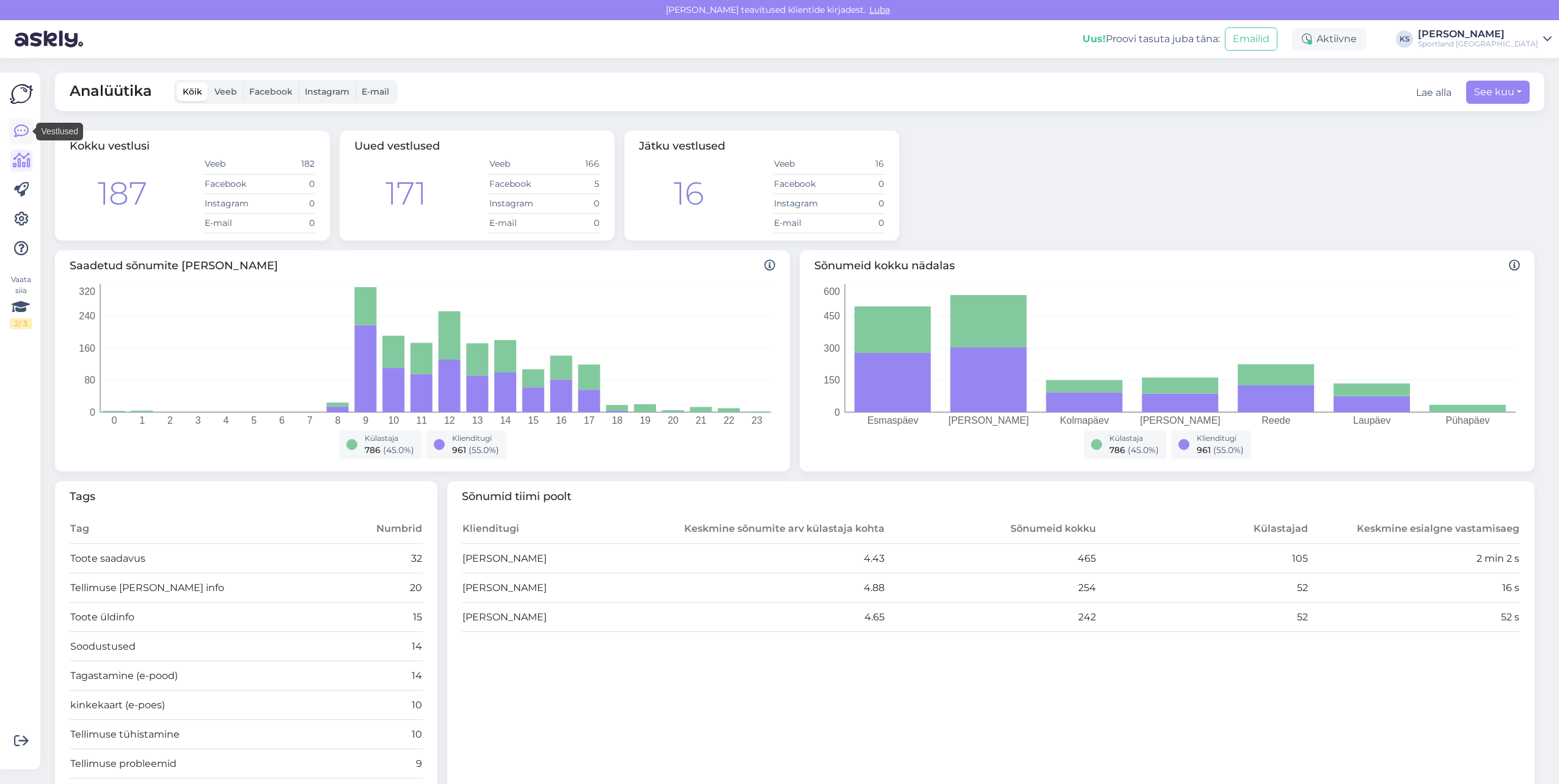
click at [21, 129] on icon at bounding box center [21, 131] width 15 height 15
